Goal: Navigation & Orientation: Find specific page/section

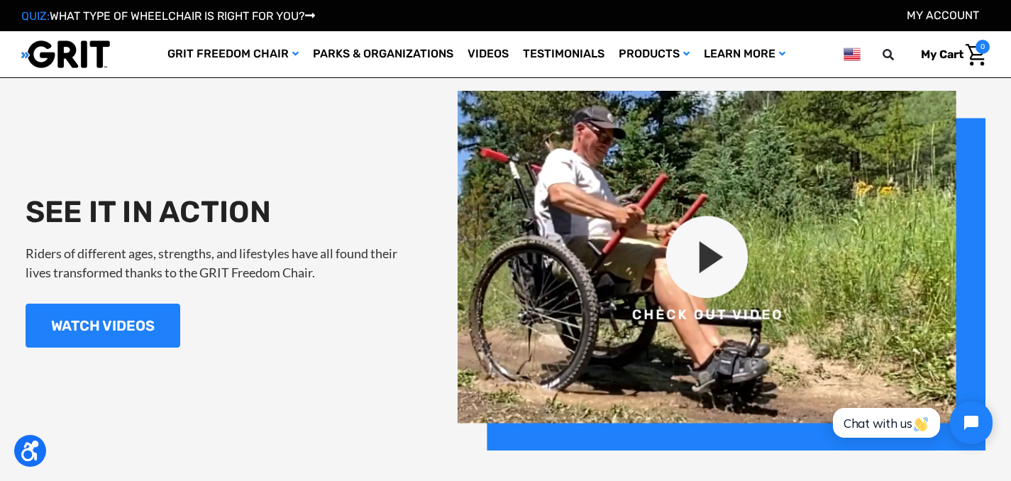
scroll to position [1475, 0]
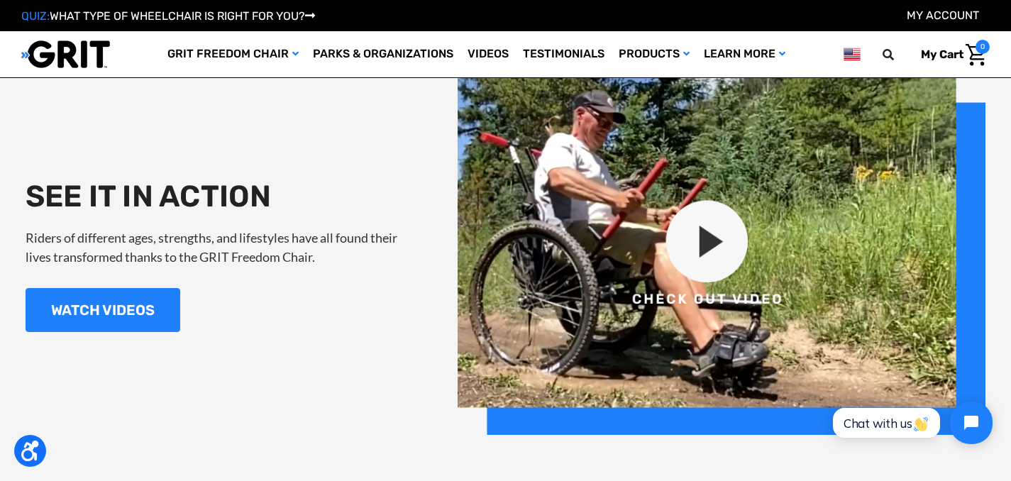
click at [720, 235] on img at bounding box center [721, 255] width 528 height 360
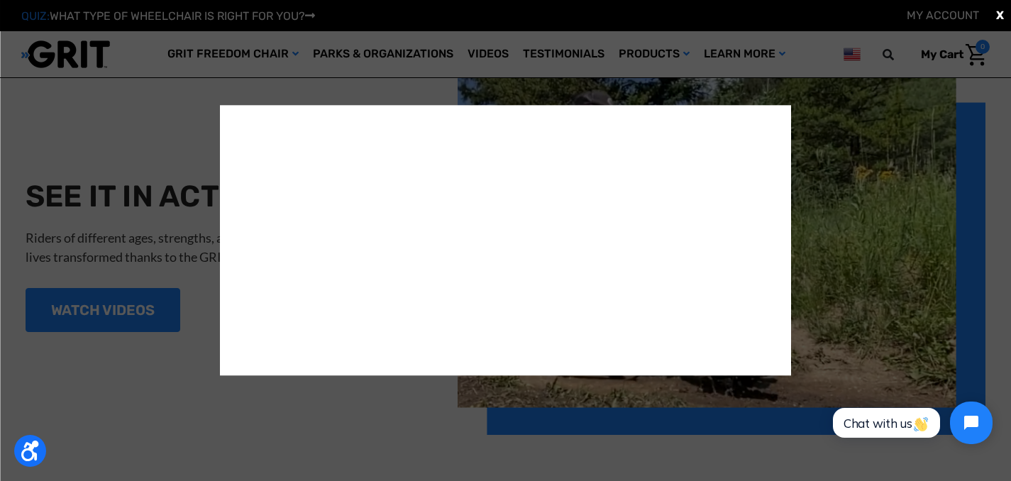
click at [916, 93] on div "X" at bounding box center [505, 240] width 1011 height 481
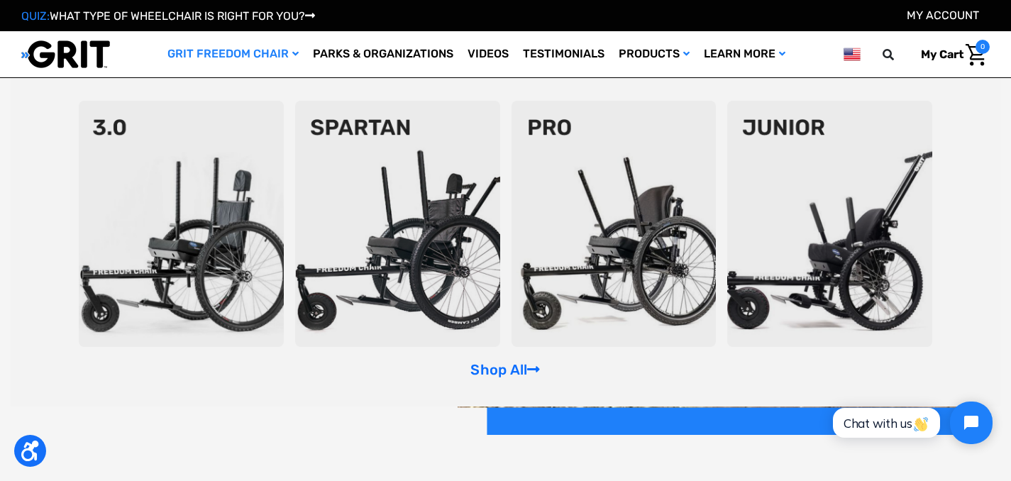
click at [287, 58] on link "GRIT Freedom Chair" at bounding box center [232, 54] width 145 height 46
click at [608, 175] on img at bounding box center [613, 224] width 205 height 246
